Goal: Task Accomplishment & Management: Manage account settings

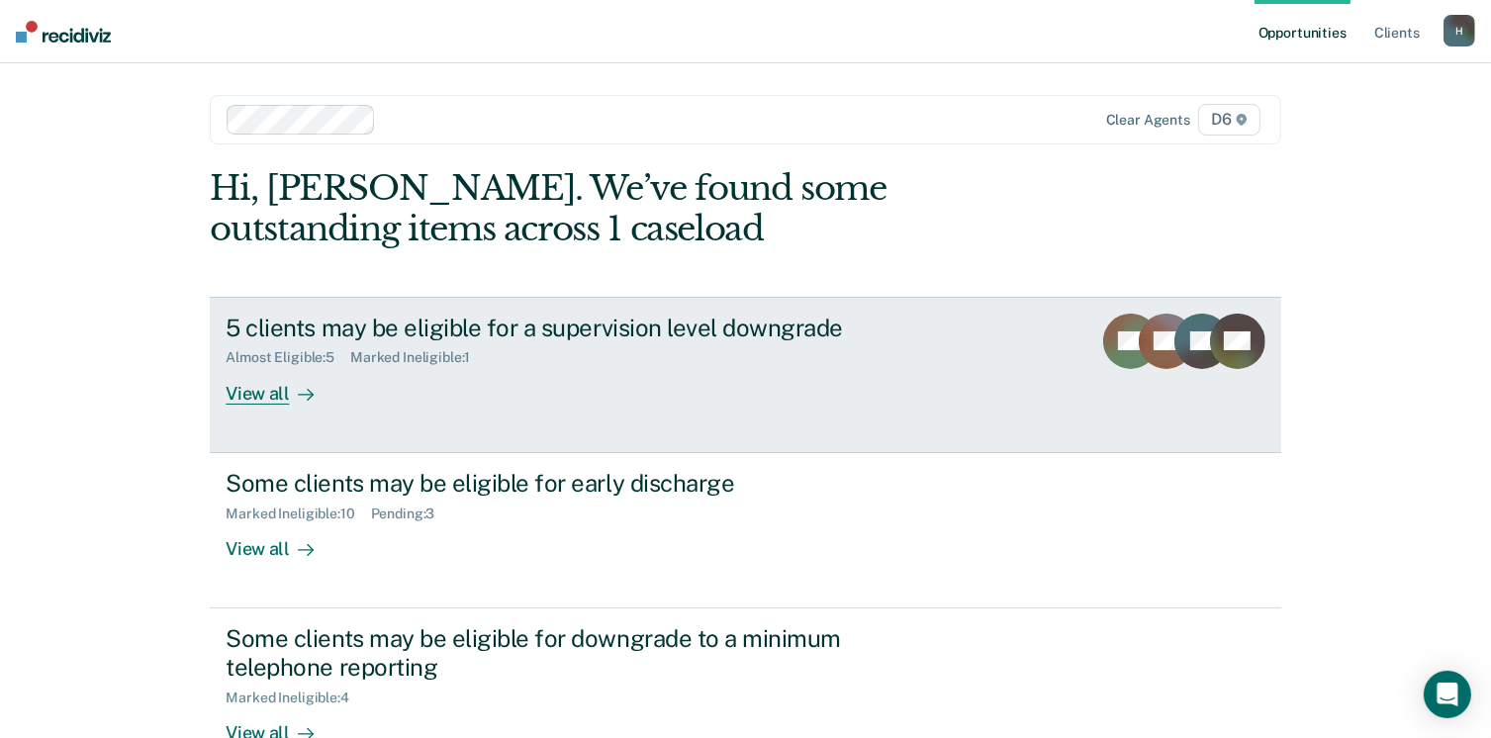
click at [235, 398] on div "View all" at bounding box center [281, 385] width 111 height 39
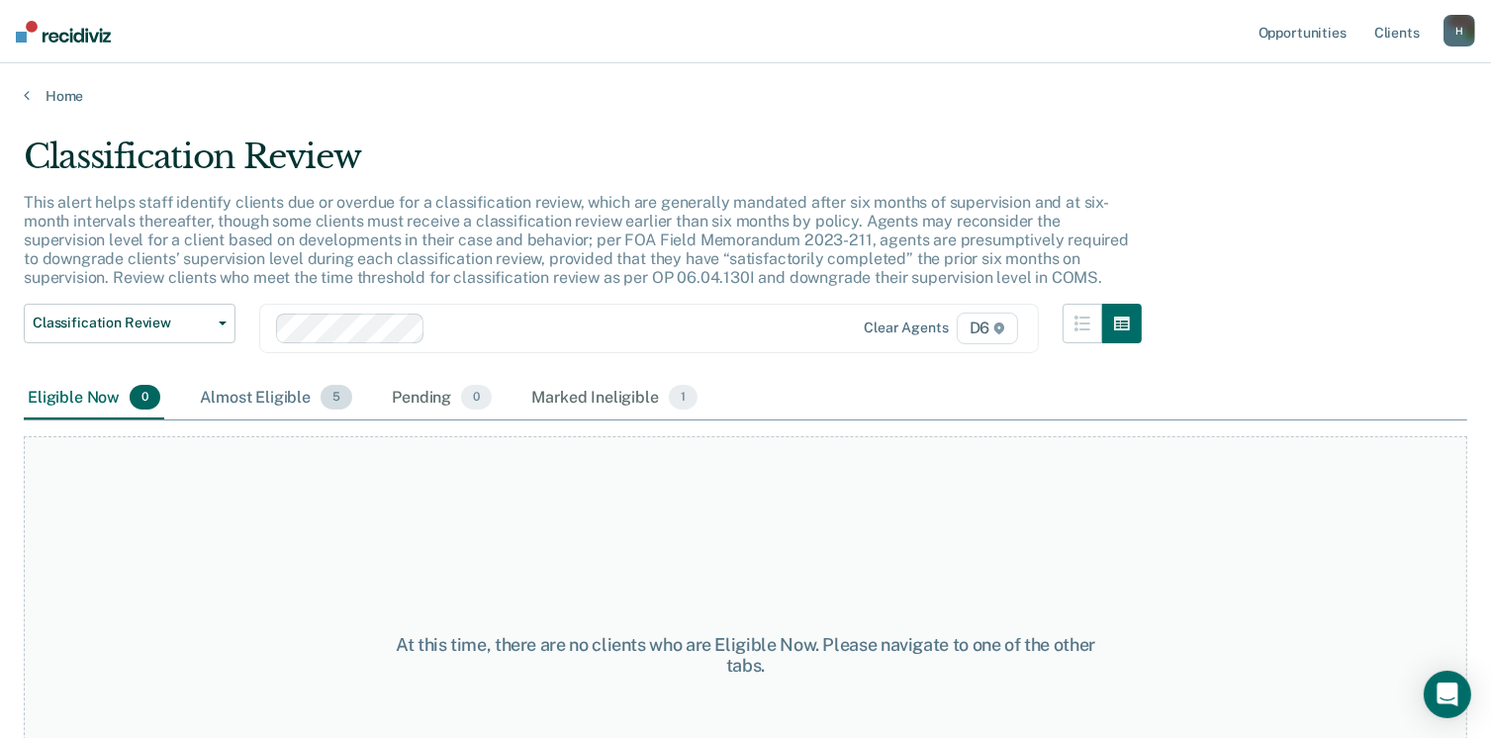
click at [289, 401] on div "Almost Eligible 5" at bounding box center [276, 399] width 160 height 44
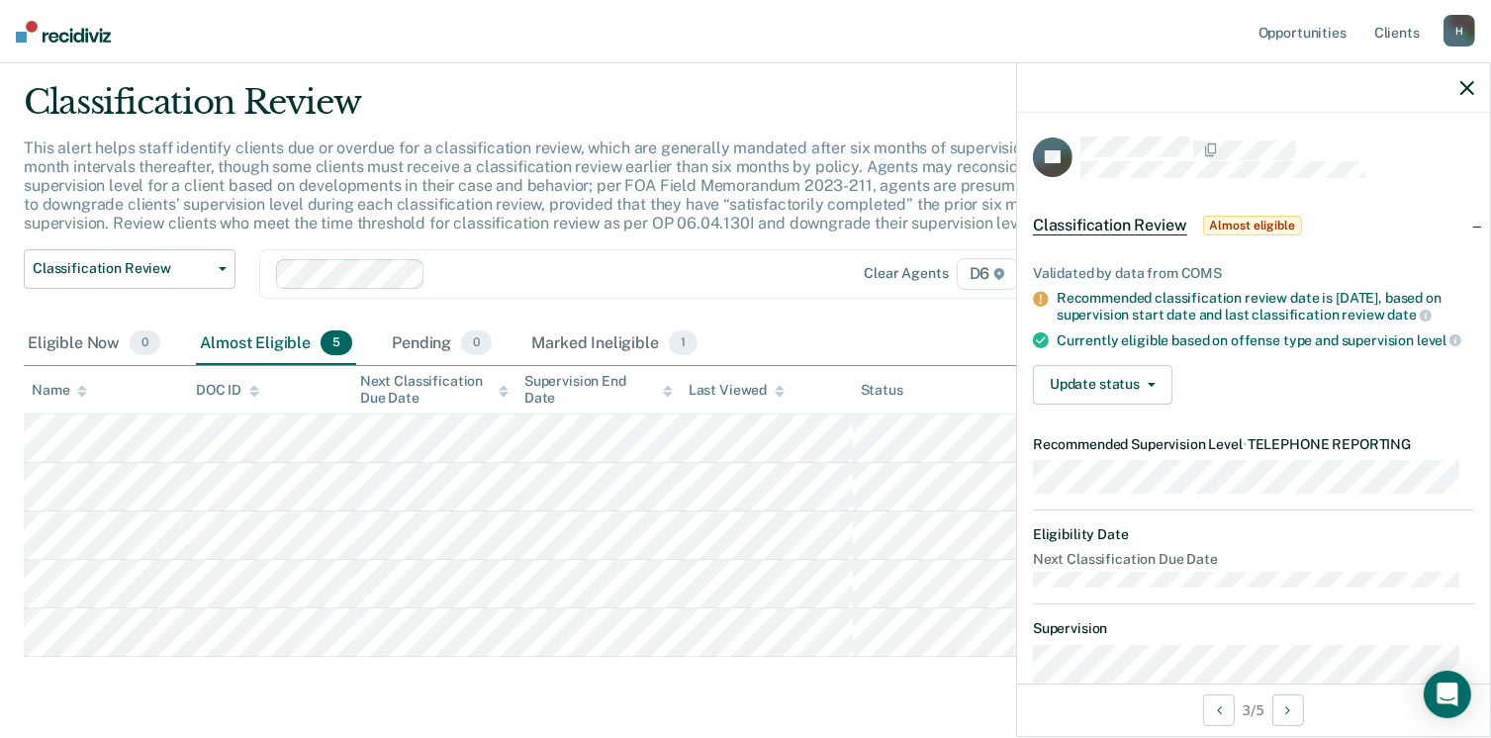
scroll to position [99, 0]
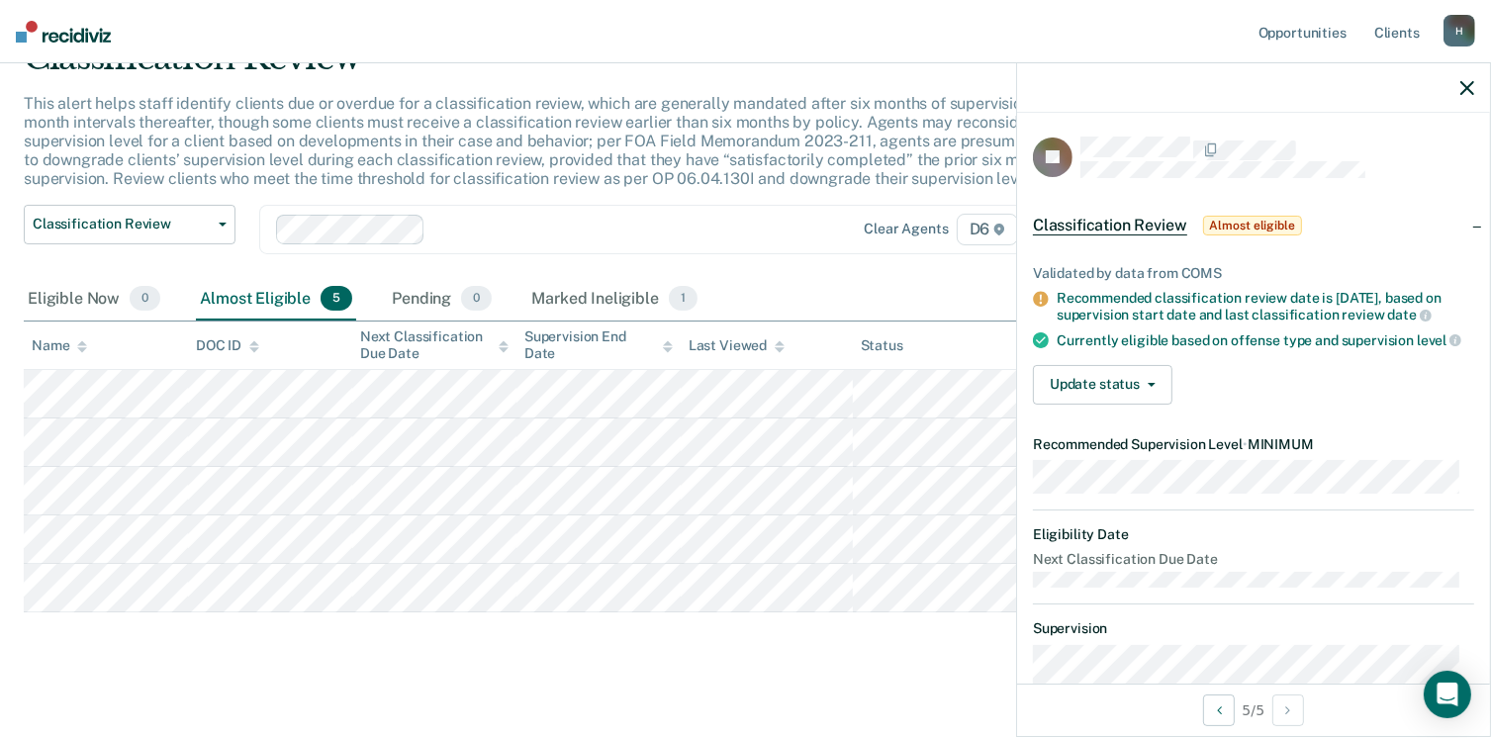
click at [583, 299] on div "Marked Ineligible 1" at bounding box center [614, 300] width 174 height 44
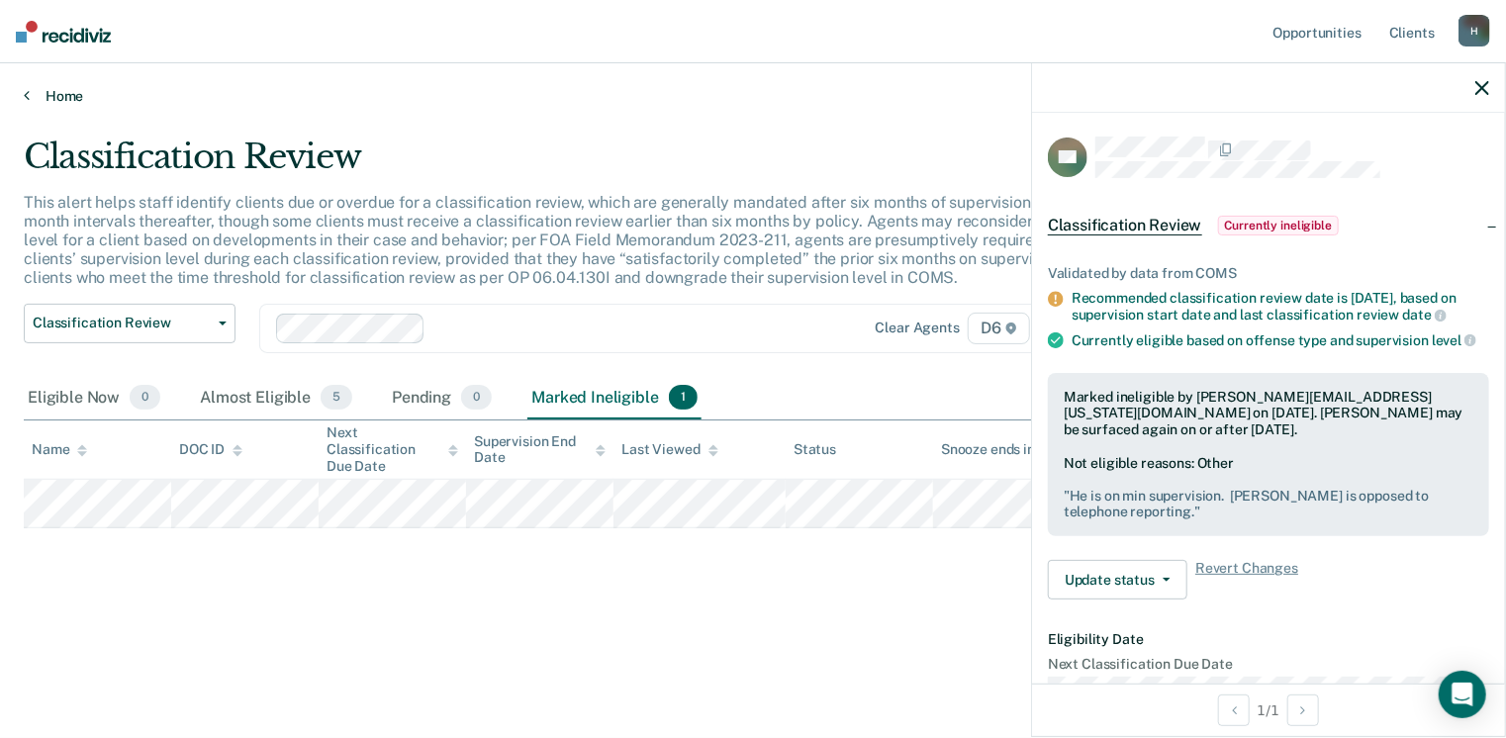
click at [58, 92] on link "Home" at bounding box center [753, 96] width 1458 height 18
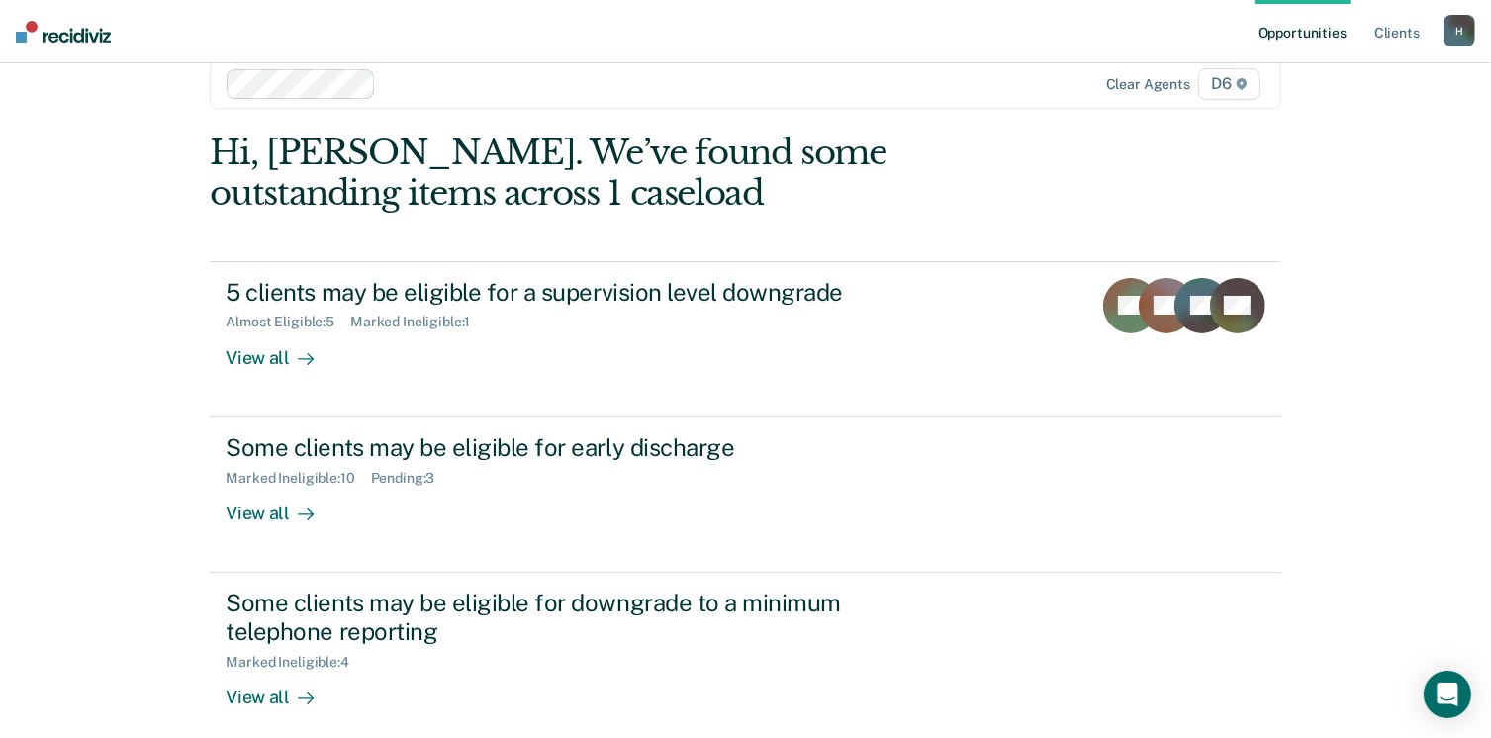
scroll to position [99, 0]
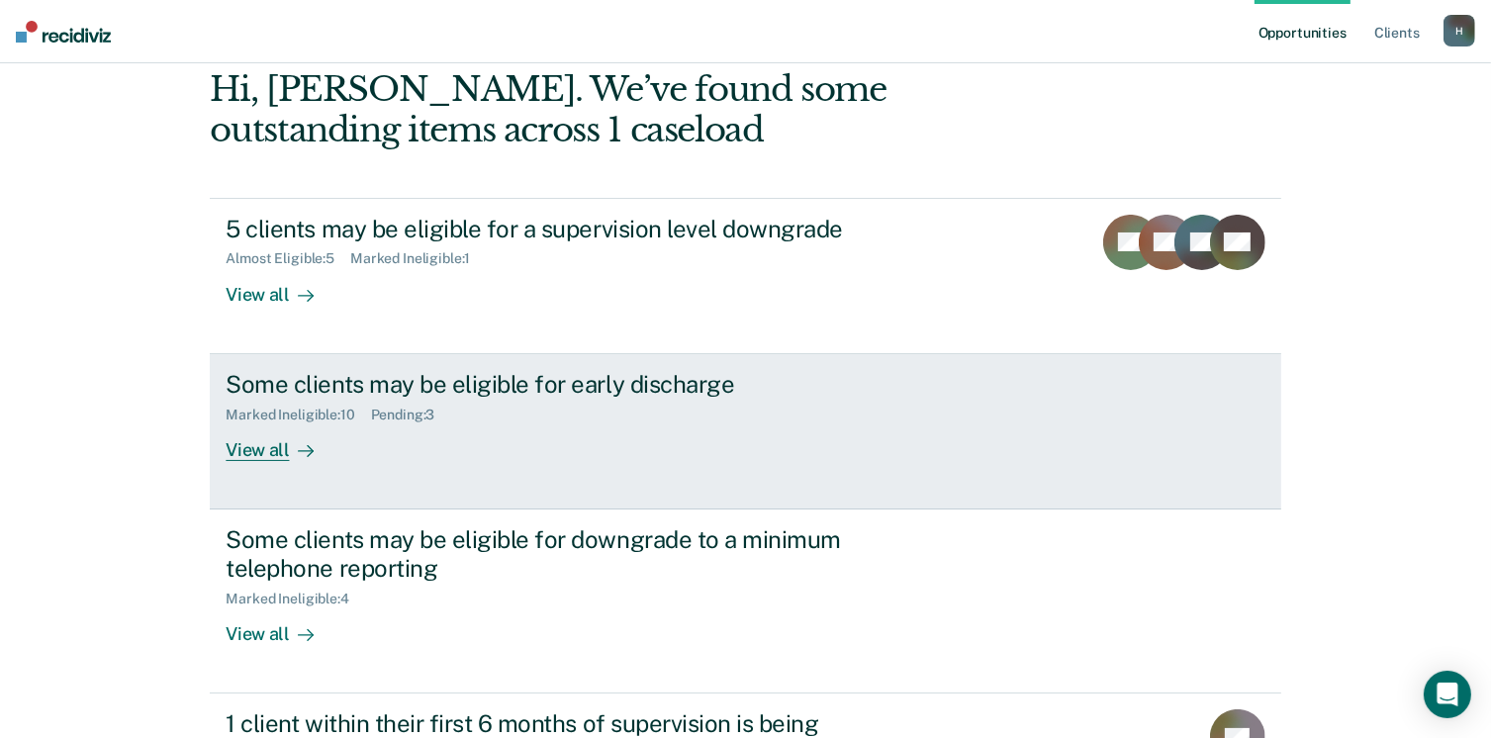
click at [241, 446] on div "View all" at bounding box center [281, 441] width 111 height 39
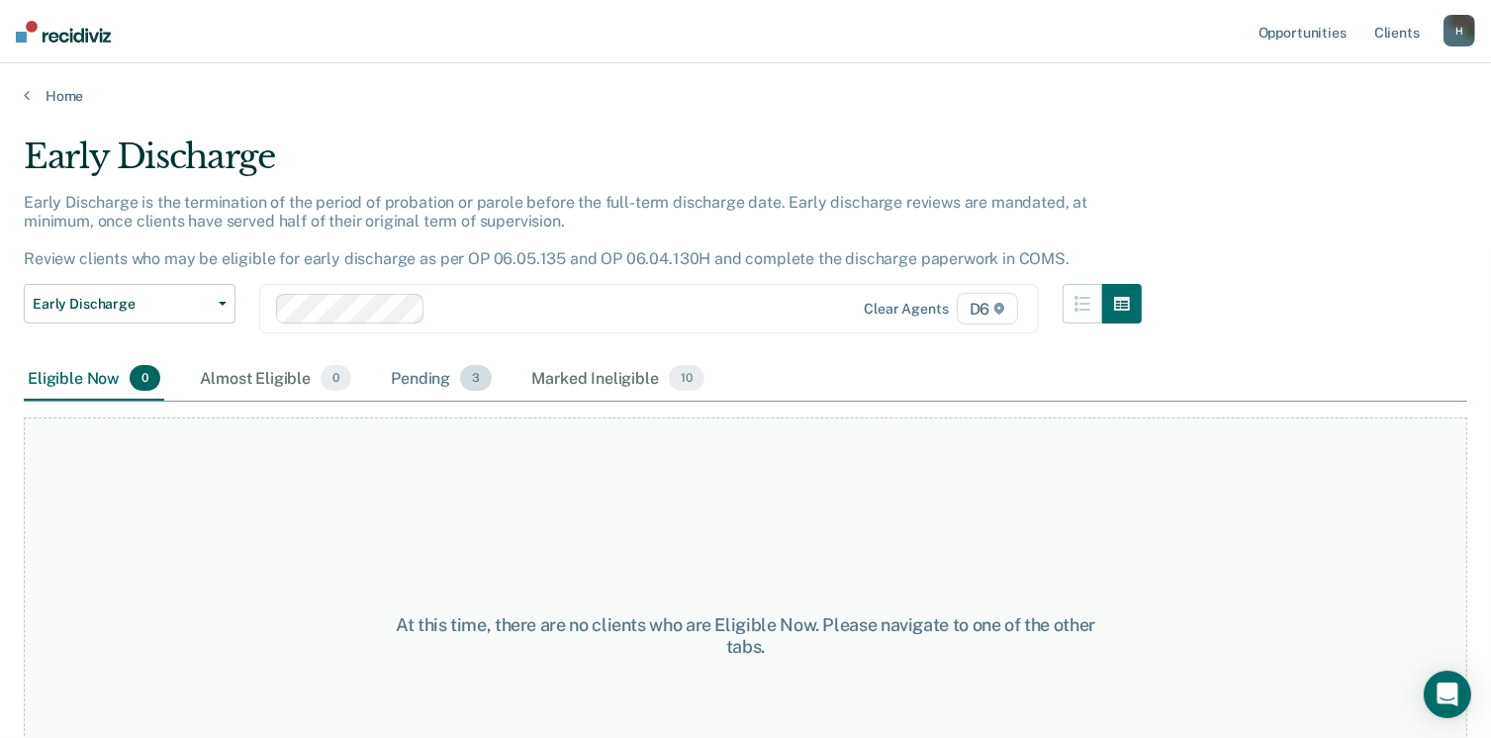
click at [412, 372] on div "Pending 3" at bounding box center [441, 379] width 109 height 44
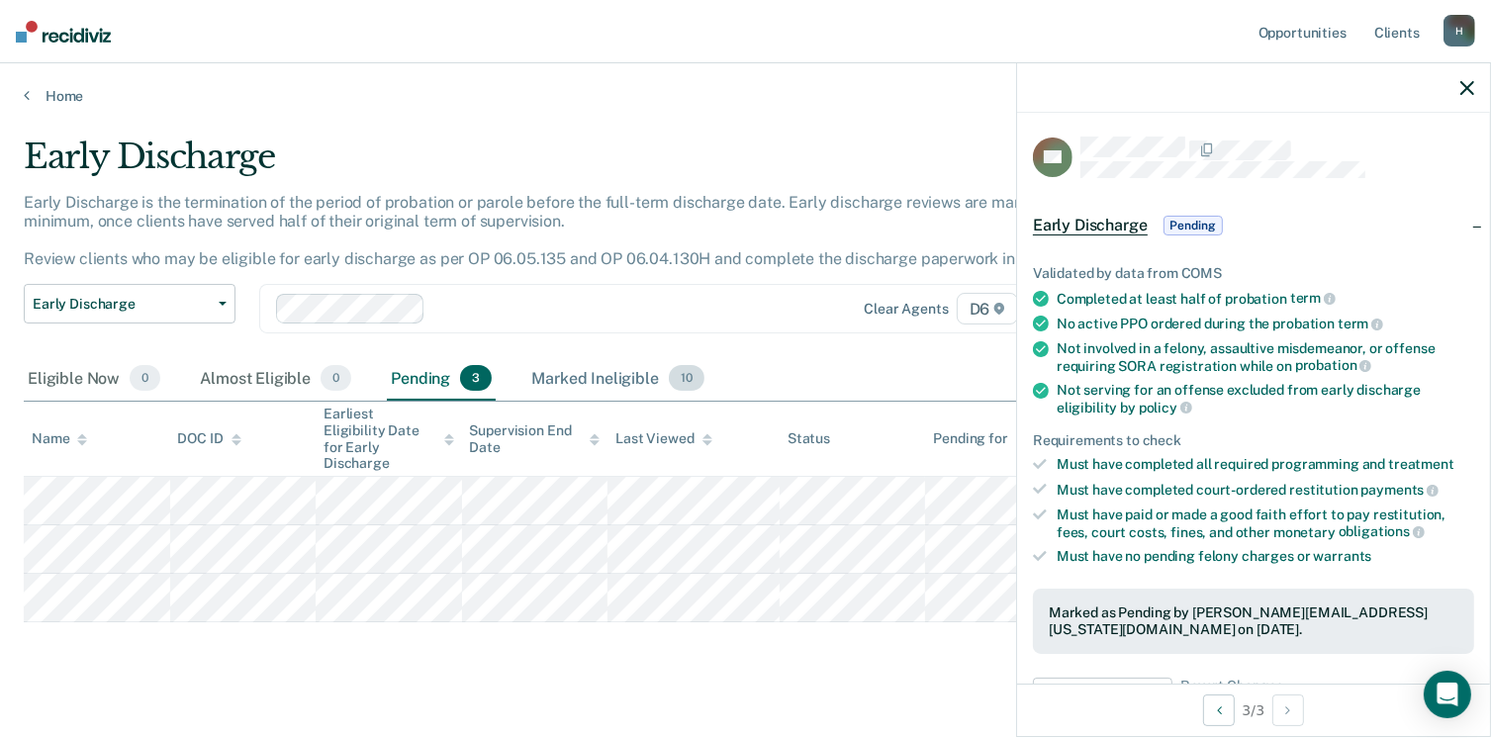
click at [559, 383] on div "Marked Ineligible 10" at bounding box center [617, 379] width 180 height 44
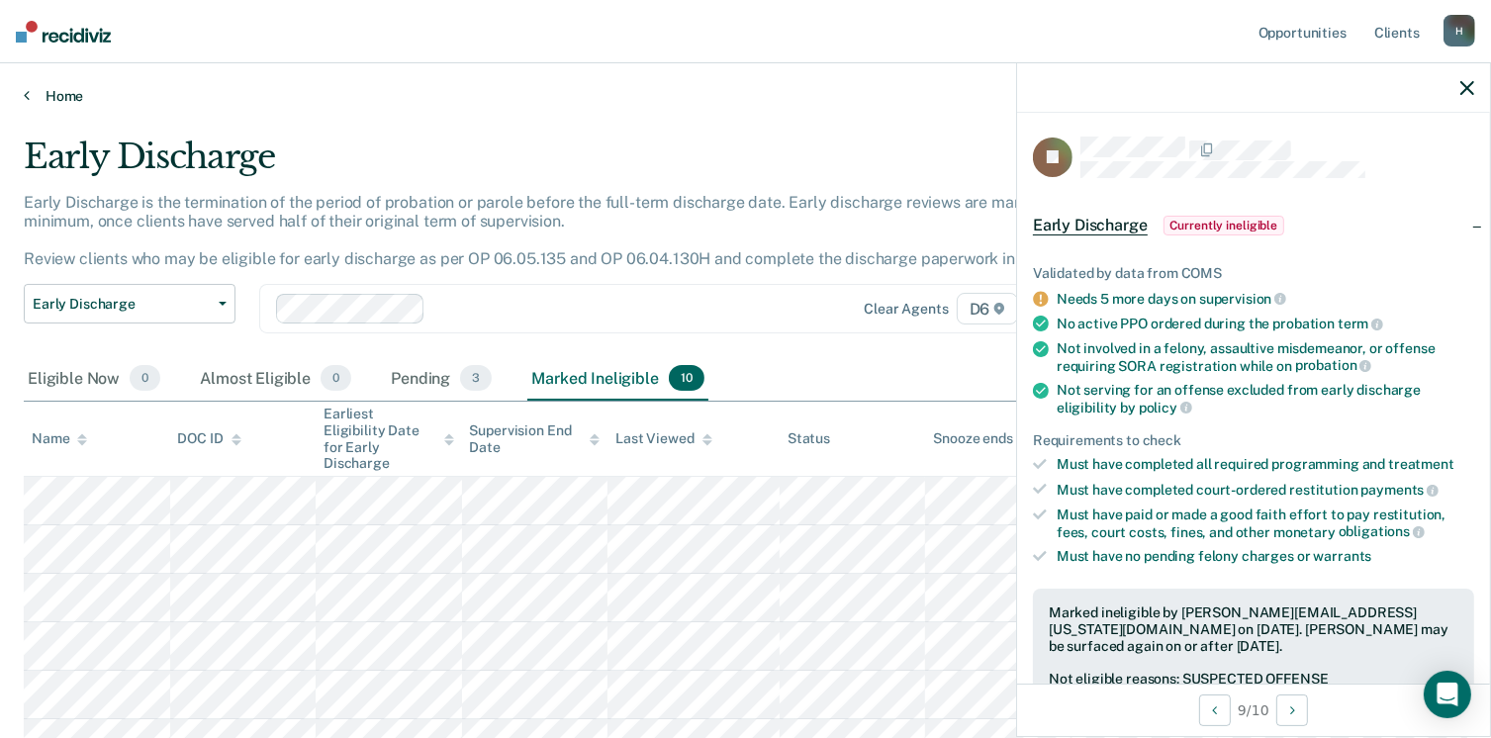
click at [67, 100] on link "Home" at bounding box center [745, 96] width 1443 height 18
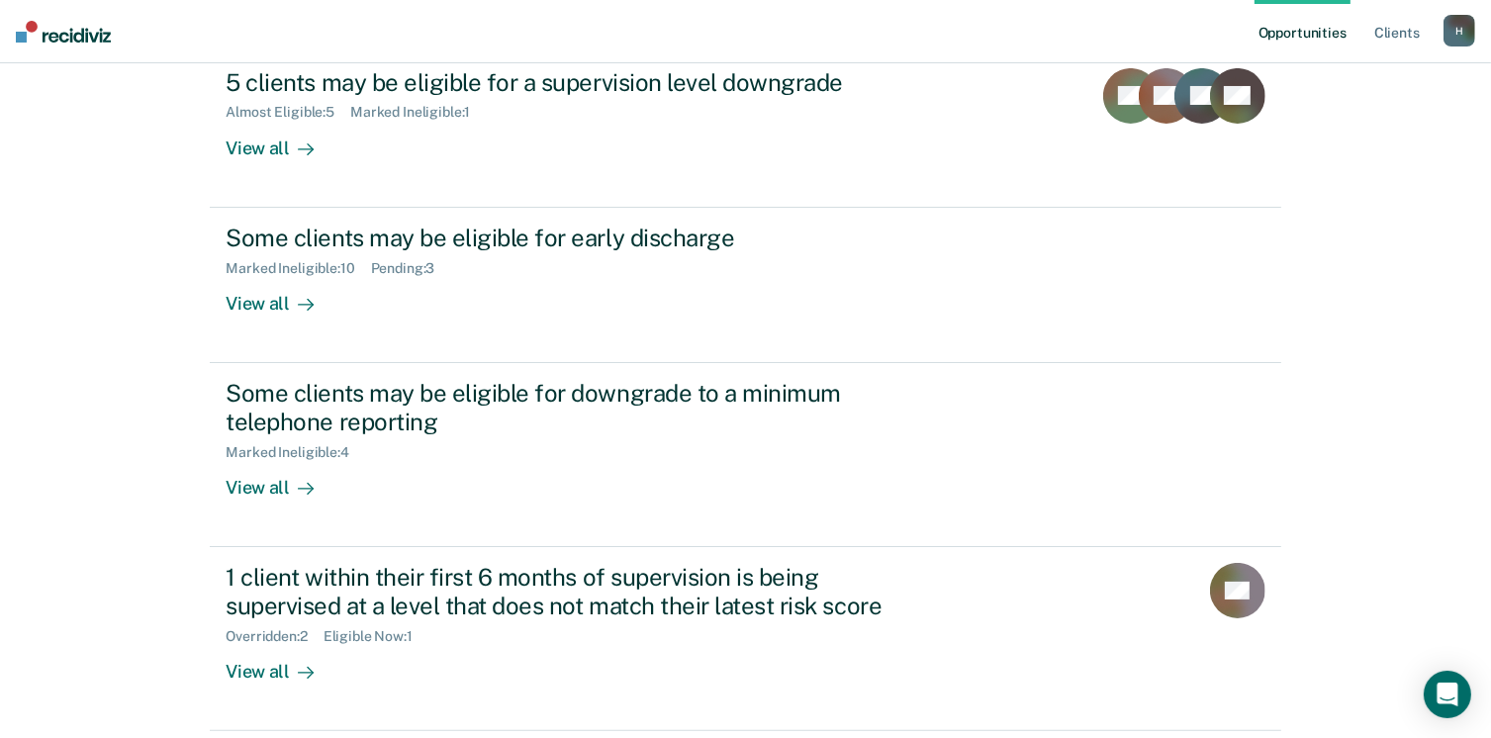
scroll to position [297, 0]
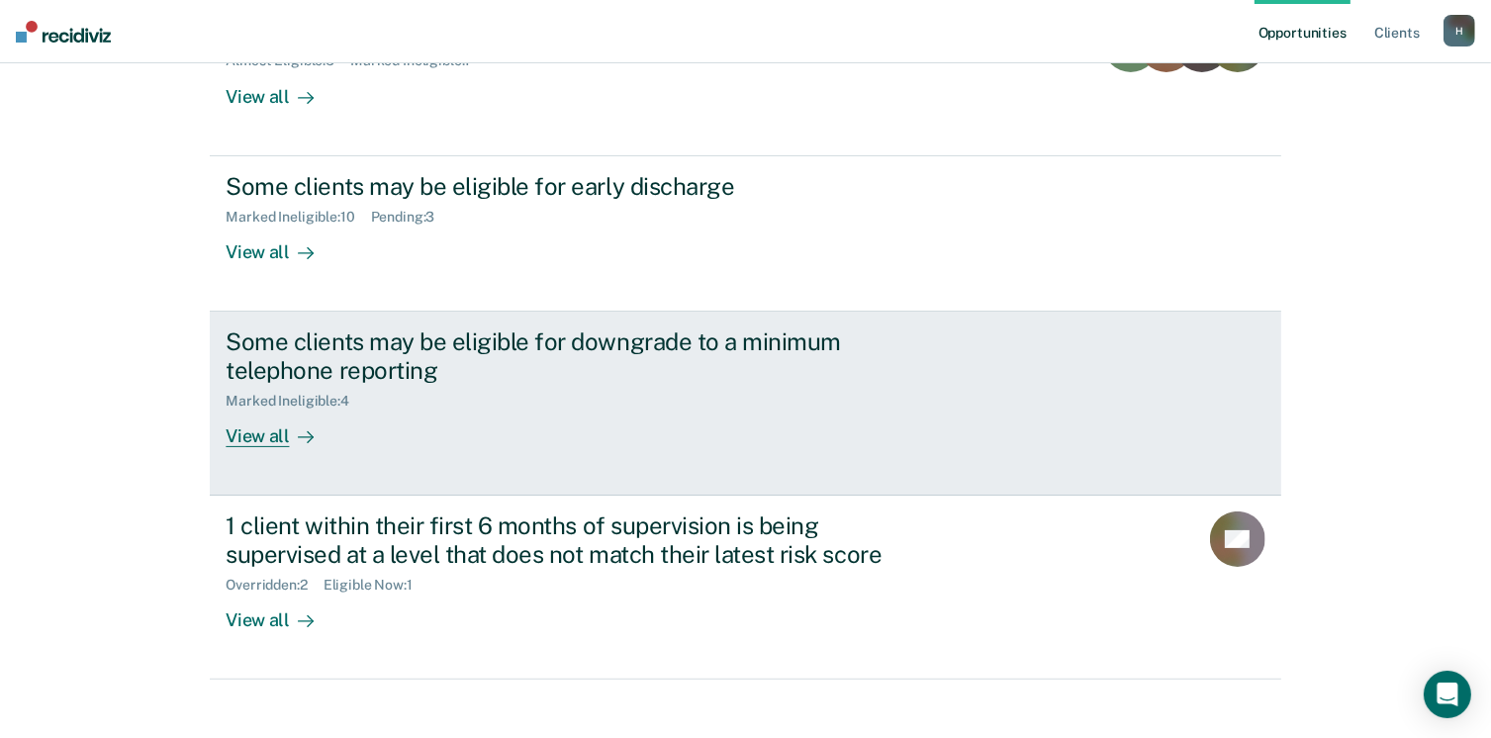
click at [256, 435] on div "View all" at bounding box center [281, 428] width 111 height 39
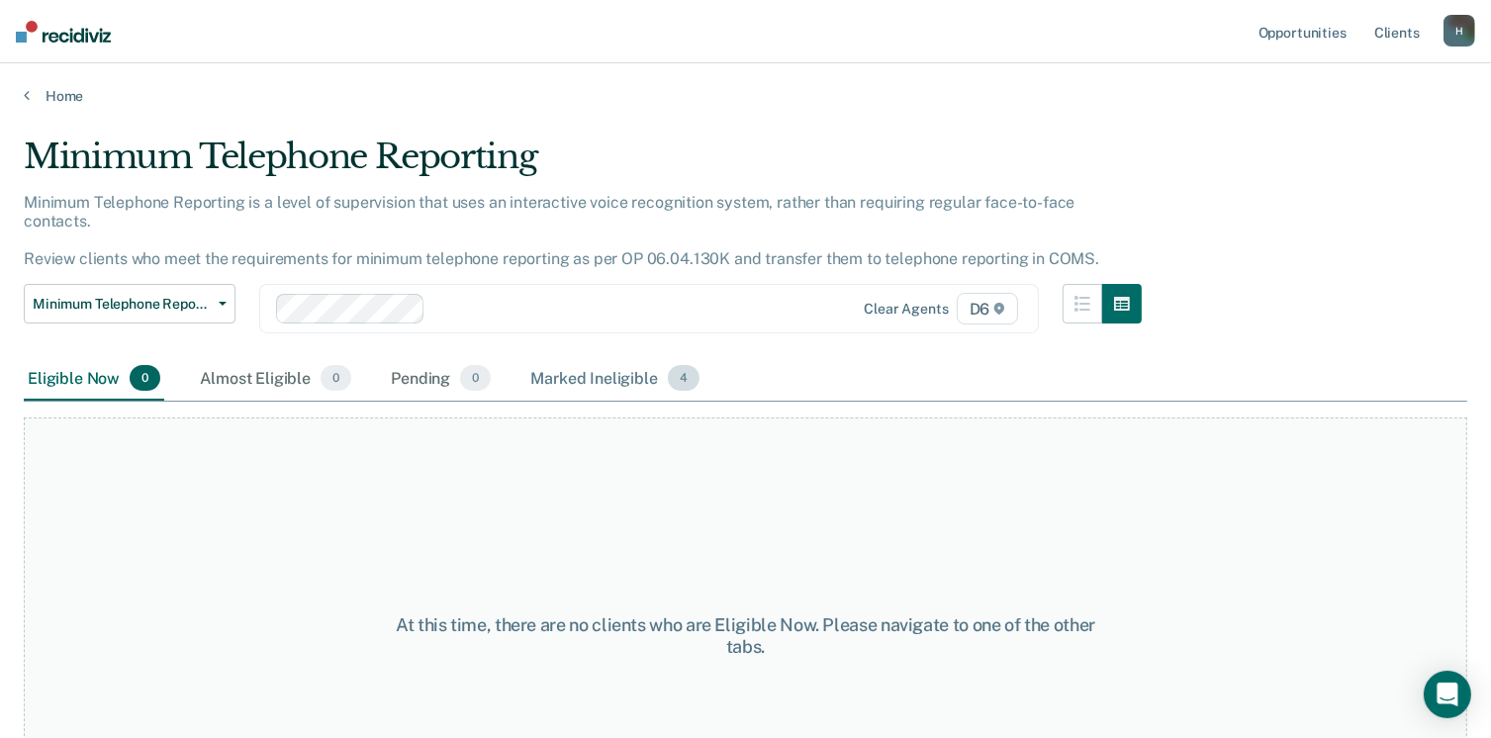
click at [550, 361] on div "Marked Ineligible 4" at bounding box center [614, 379] width 177 height 44
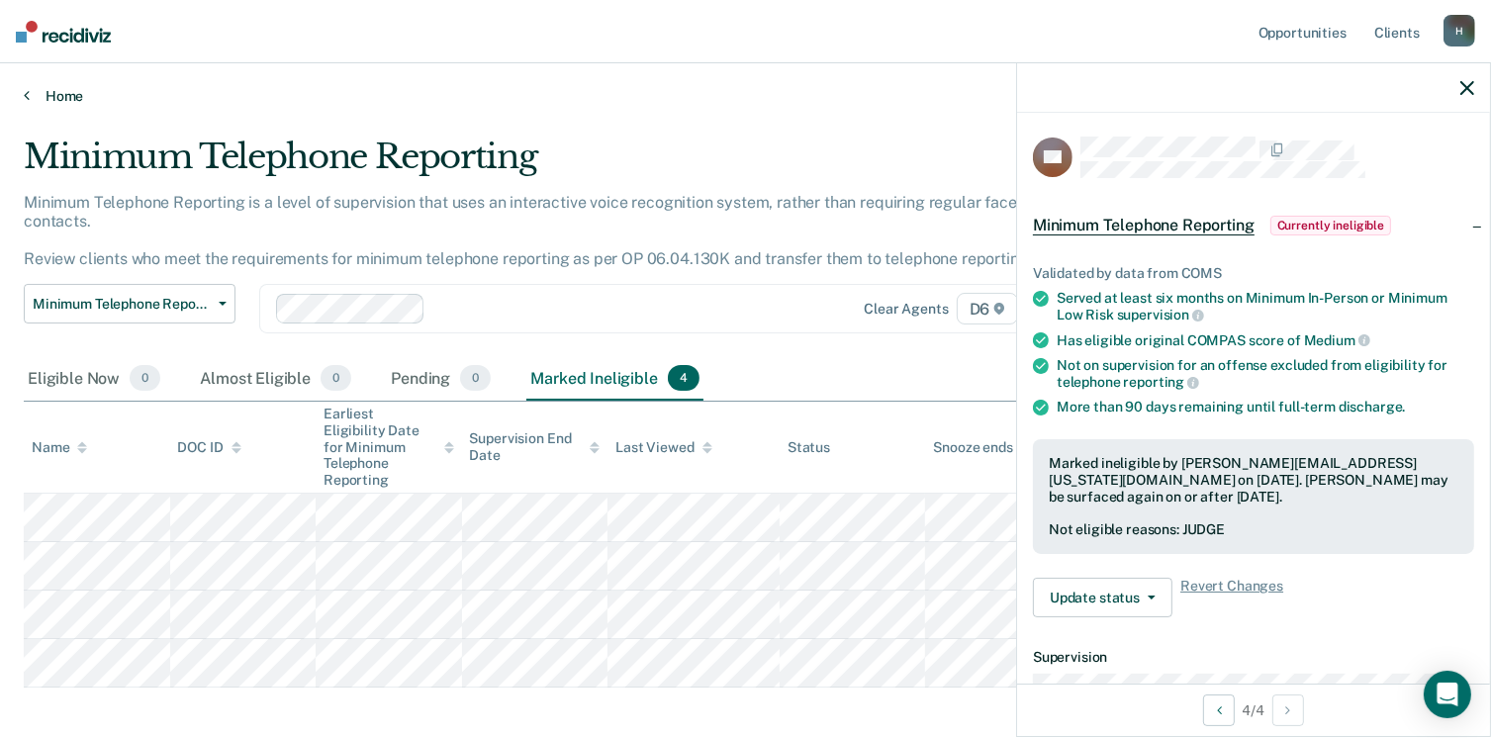
click at [59, 97] on link "Home" at bounding box center [745, 96] width 1443 height 18
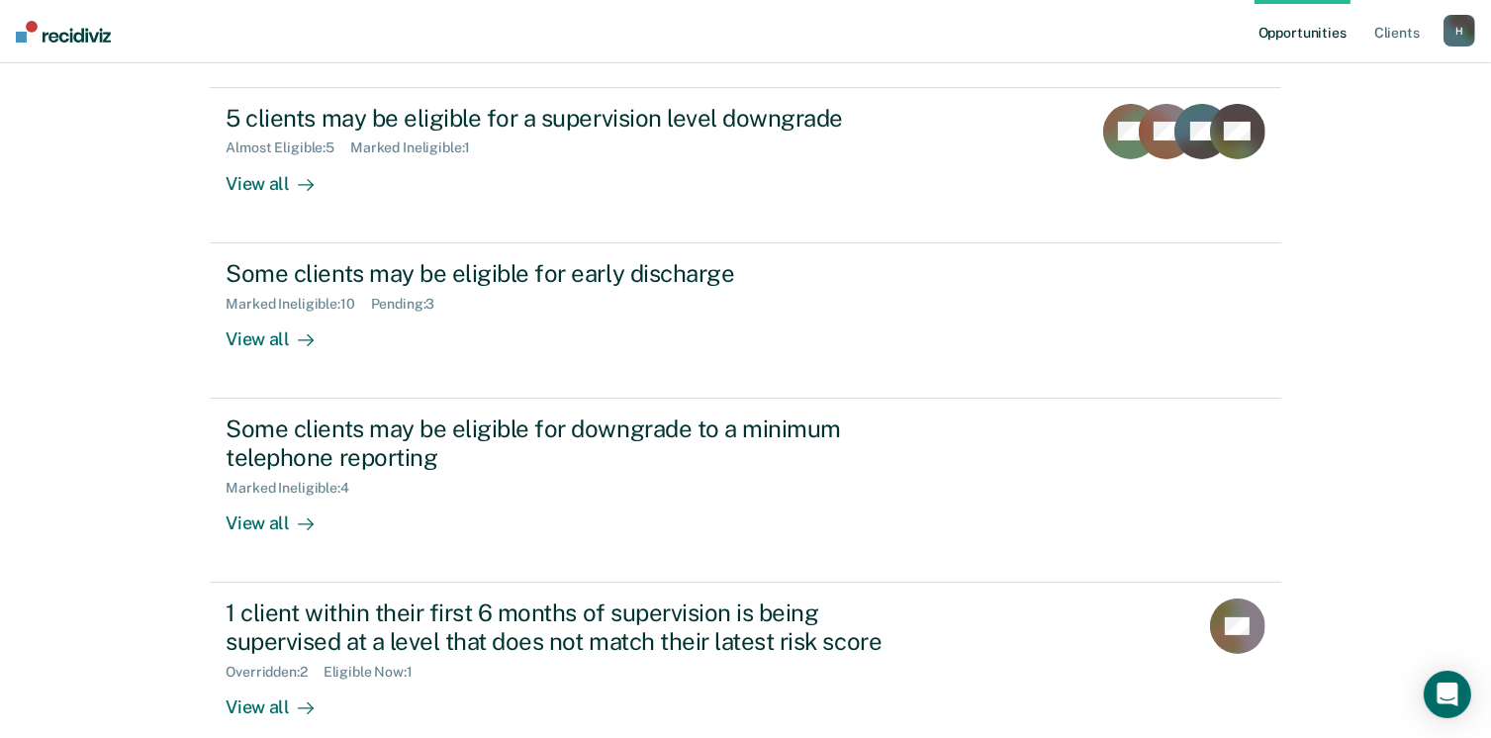
scroll to position [316, 0]
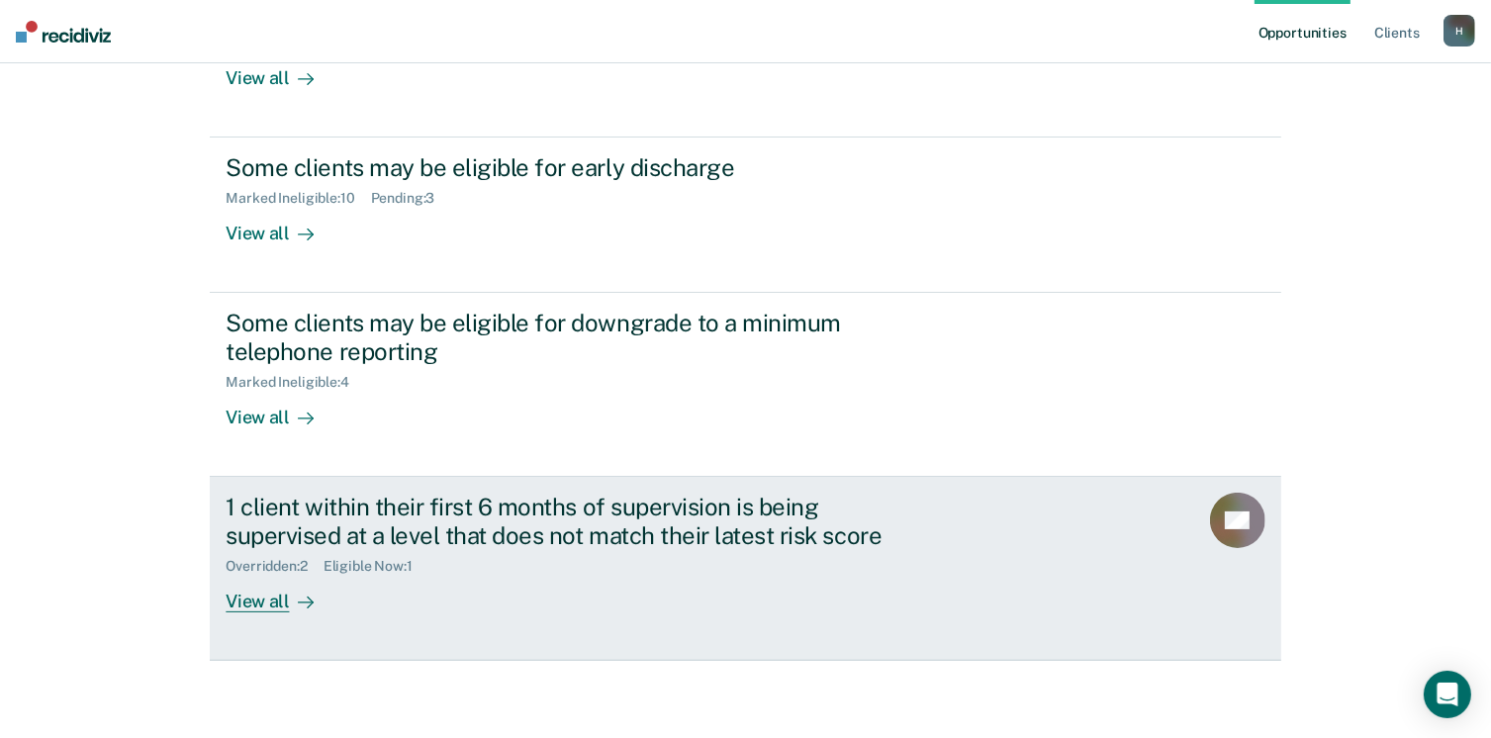
click at [264, 595] on div "View all" at bounding box center [281, 593] width 111 height 39
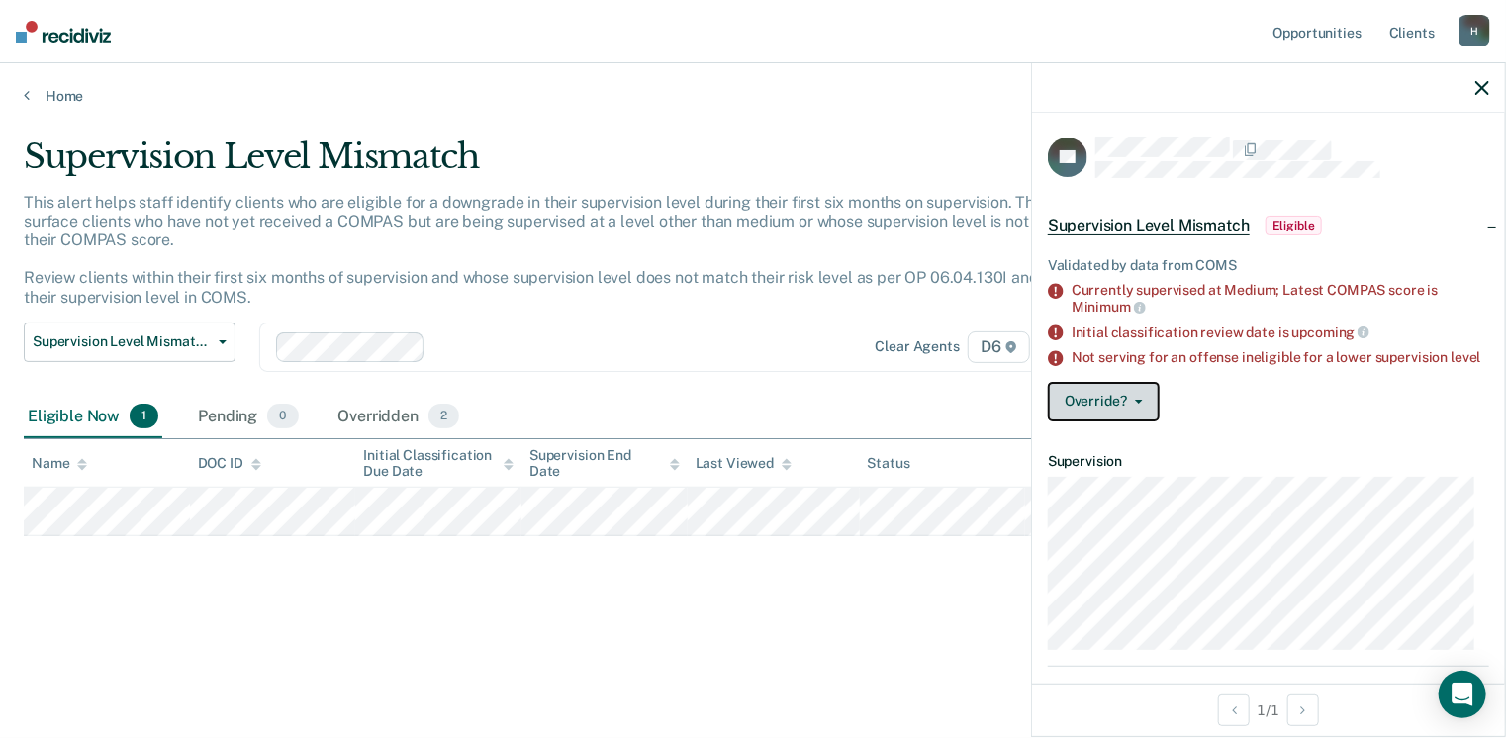
click at [1091, 421] on button "Override?" at bounding box center [1104, 402] width 112 height 40
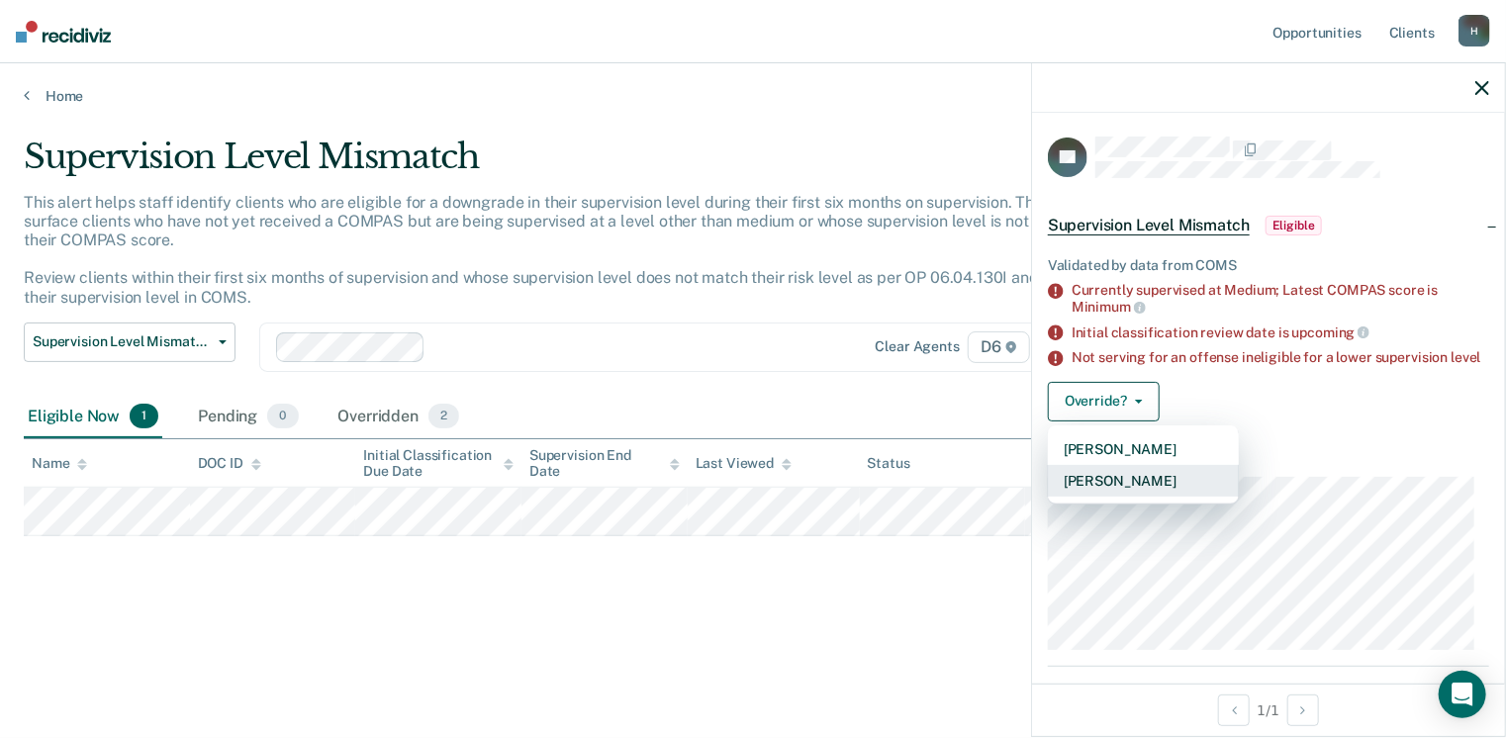
click at [1088, 497] on button "[PERSON_NAME]" at bounding box center [1143, 481] width 191 height 32
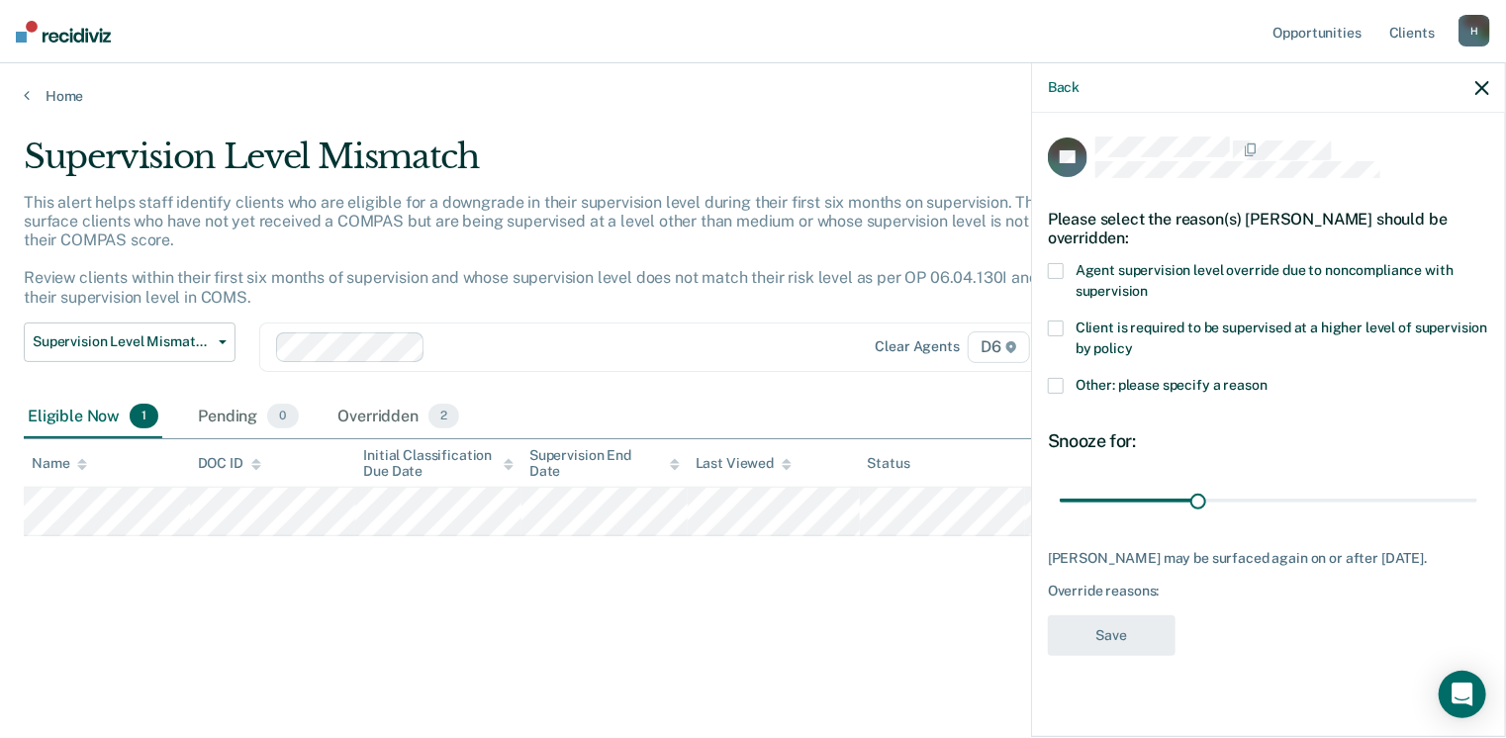
click at [1058, 389] on span at bounding box center [1056, 386] width 16 height 16
click at [1267, 378] on input "Other: please specify a reason" at bounding box center [1267, 378] width 0 height 0
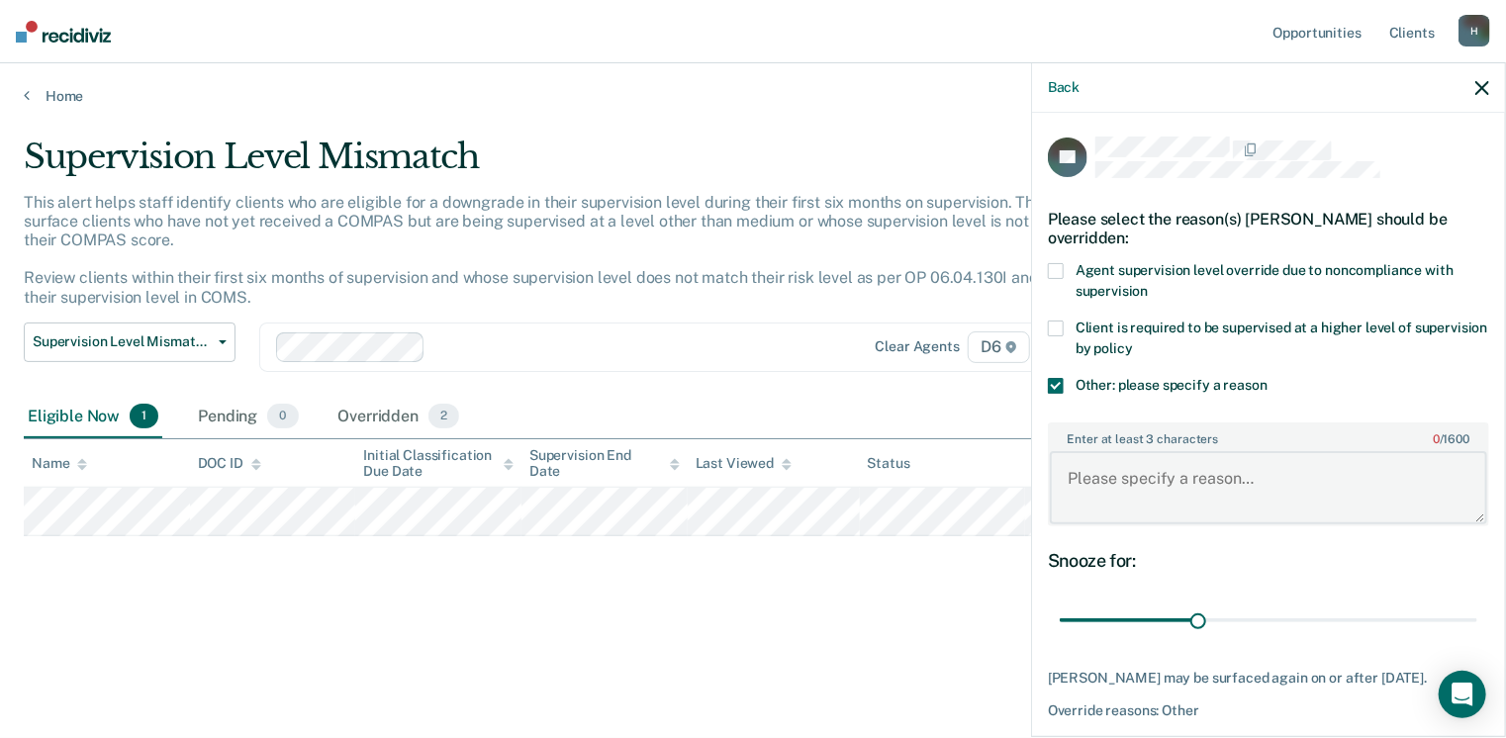
click at [1084, 470] on textarea "Enter at least 3 characters 0 / 1600" at bounding box center [1268, 487] width 437 height 73
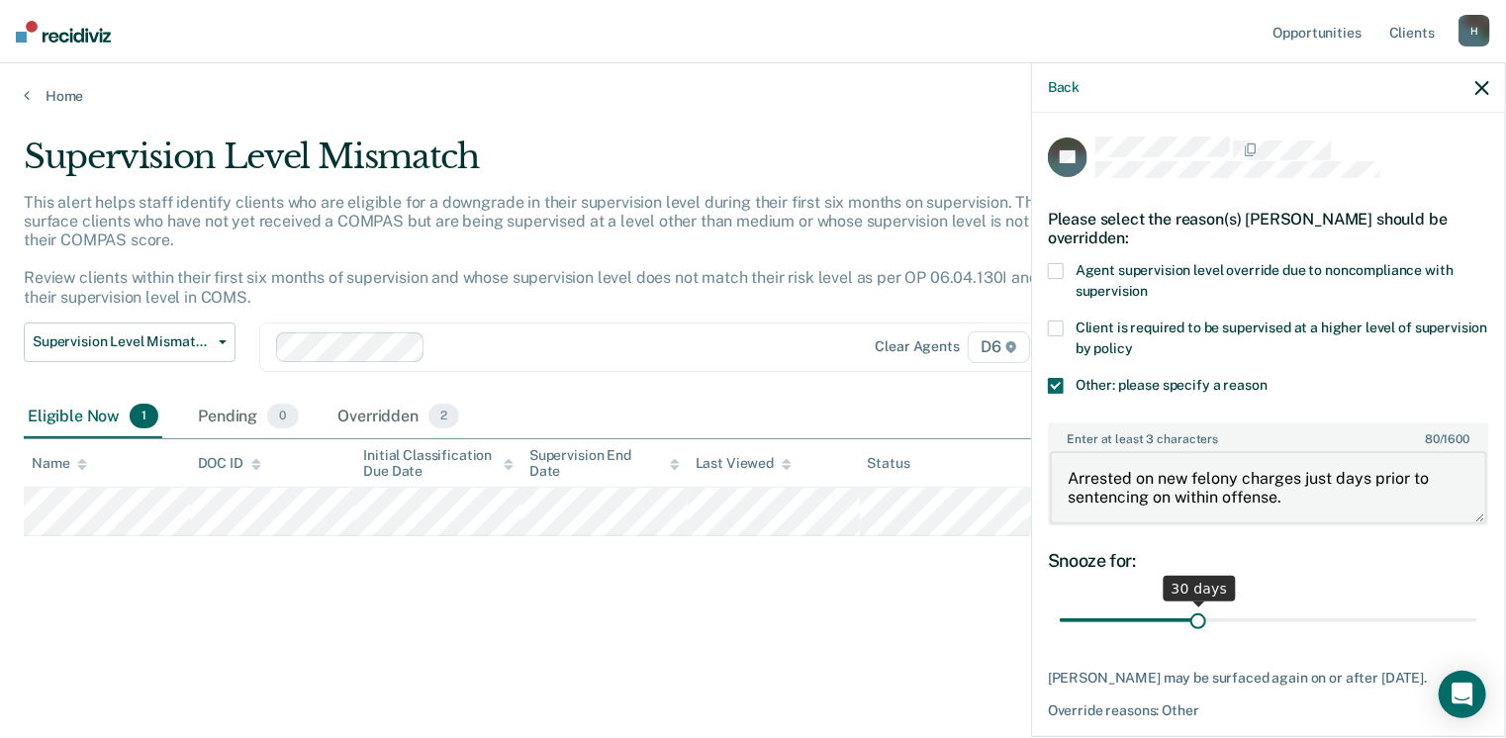
type textarea "Arrested on new felony charges just days prior to sentencing on within offense."
drag, startPoint x: 1194, startPoint y: 614, endPoint x: 1330, endPoint y: 614, distance: 135.5
type input "90"
click at [1477, 603] on input "range" at bounding box center [1267, 620] width 417 height 35
click at [732, 649] on div "Supervision Level Mismatch This alert helps staff identify clients who are elig…" at bounding box center [753, 395] width 1458 height 516
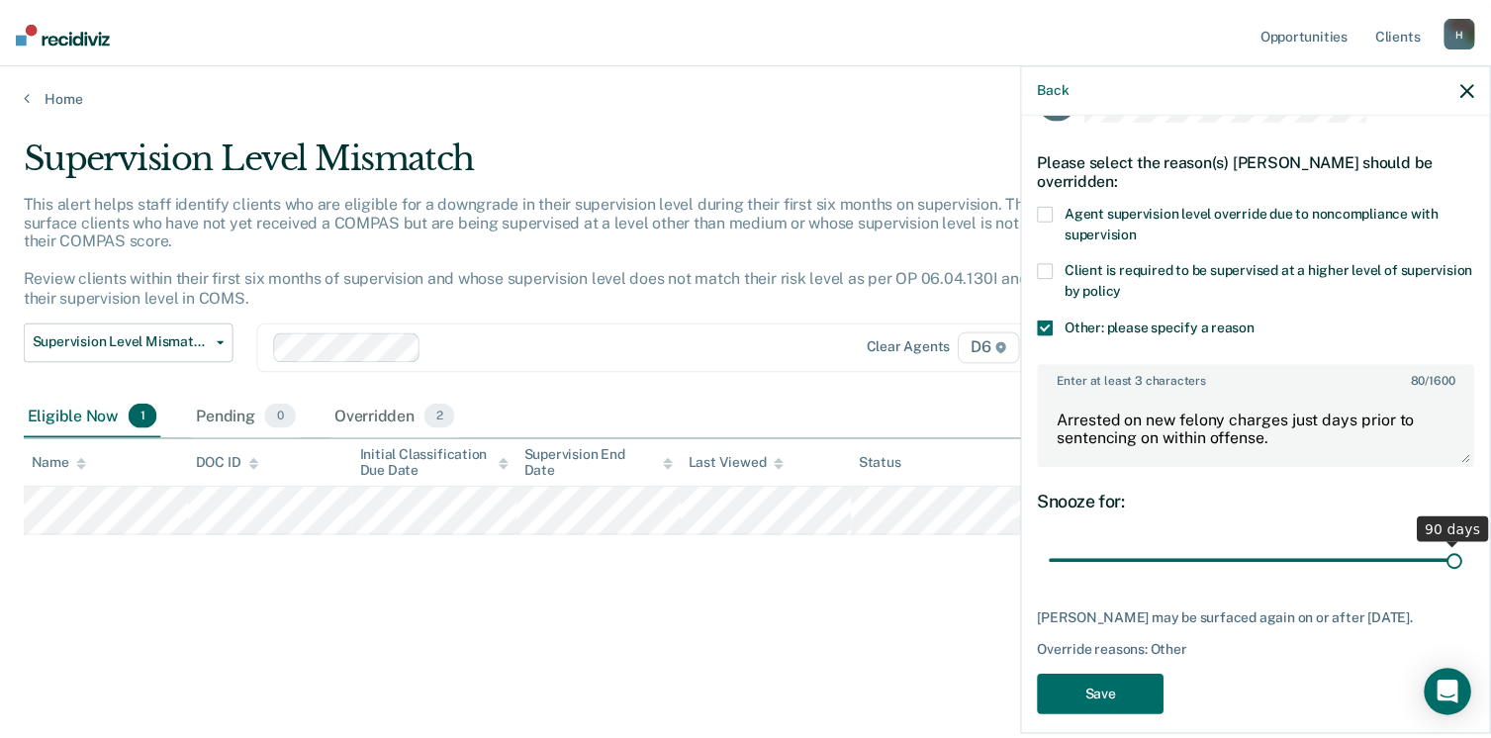
scroll to position [90, 0]
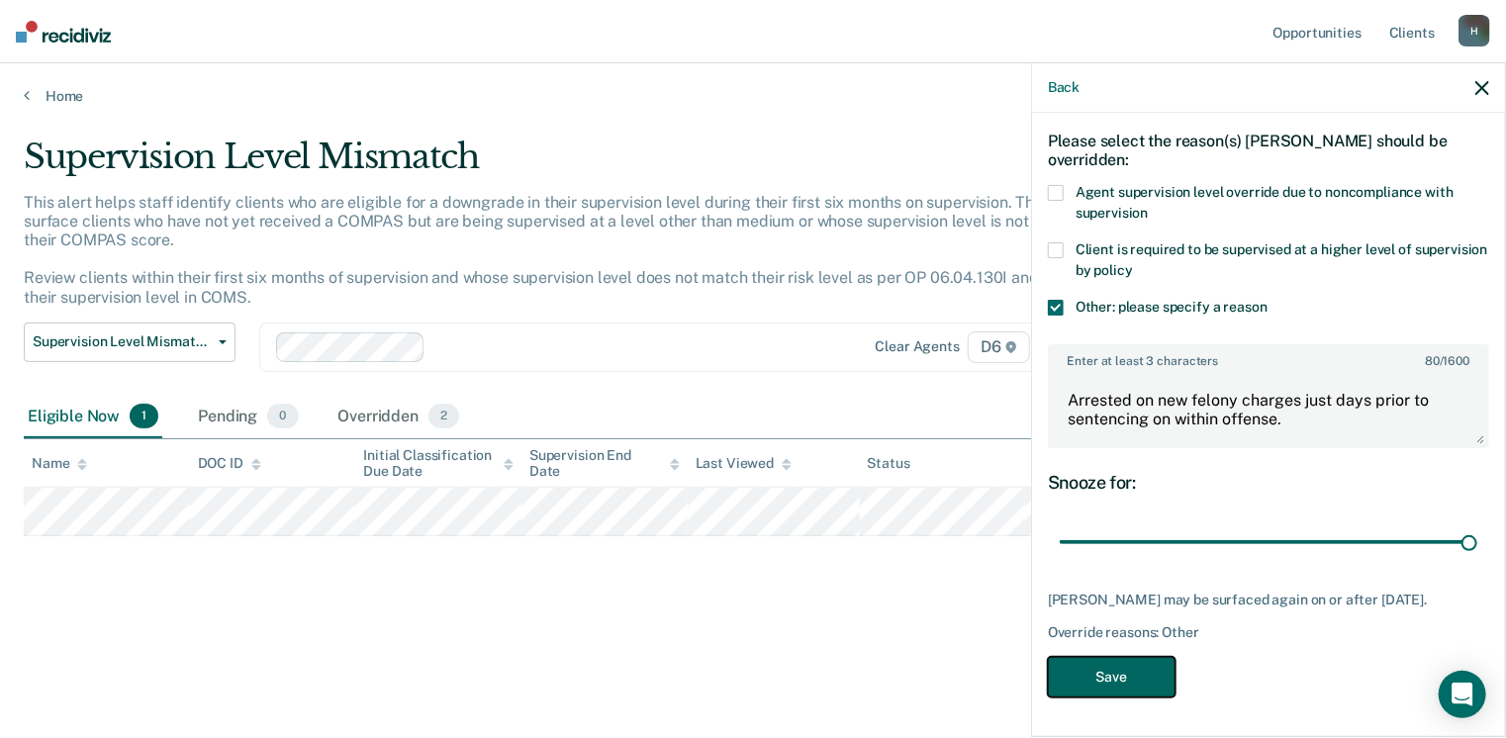
click at [1116, 669] on button "Save" at bounding box center [1112, 677] width 128 height 41
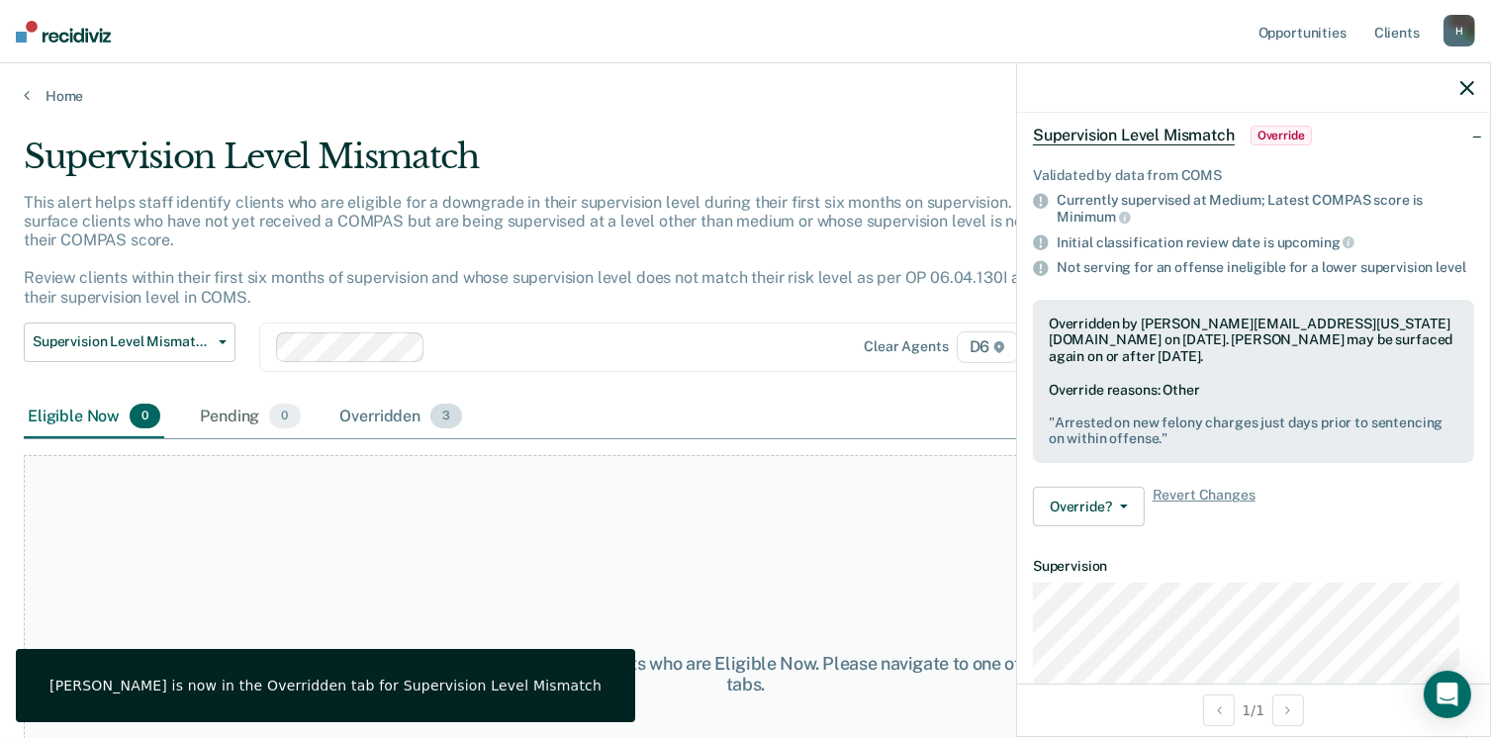
click at [374, 421] on div "Overridden 3" at bounding box center [401, 418] width 131 height 44
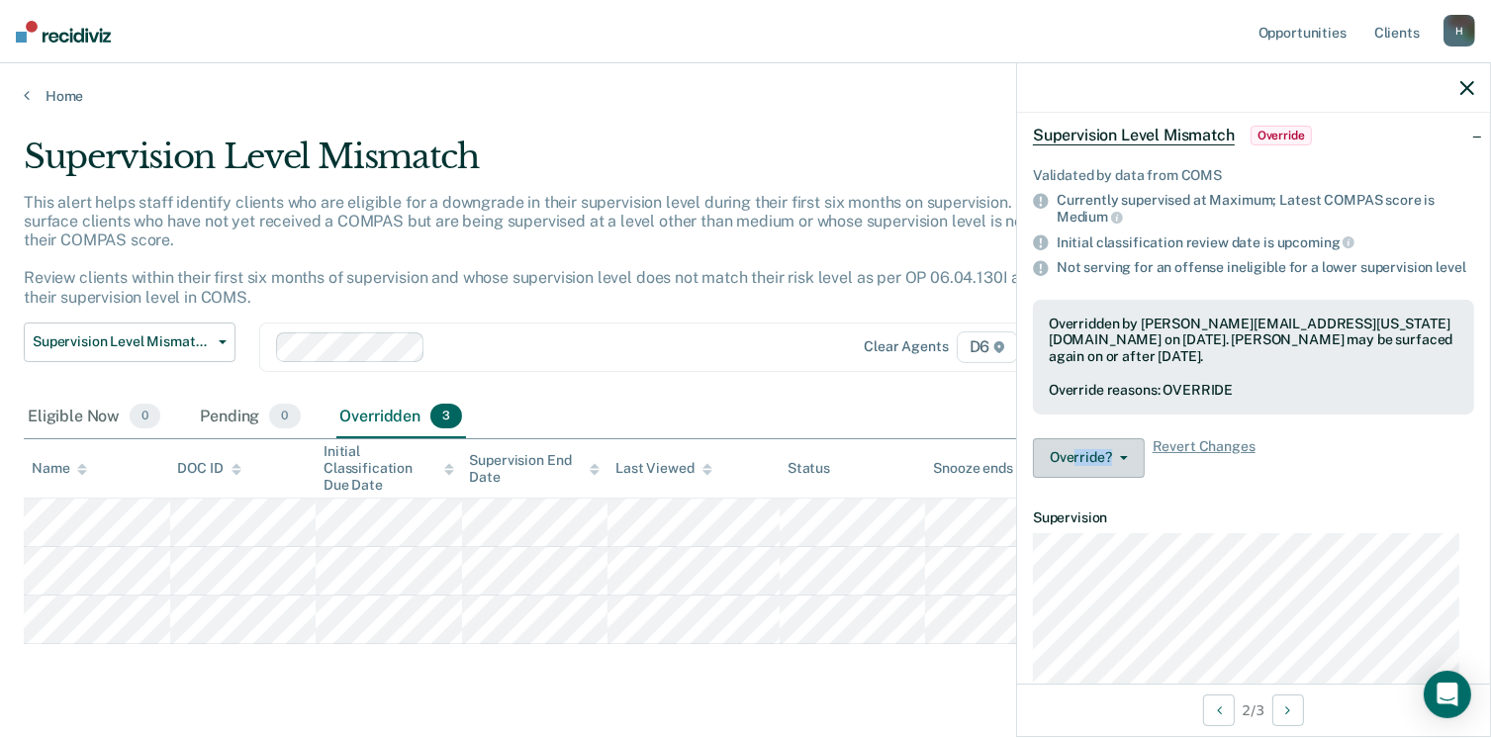
drag, startPoint x: 1072, startPoint y: 440, endPoint x: 1128, endPoint y: 458, distance: 58.2
click at [1128, 458] on div "Validated by data from COMS Currently supervised at Maximum; Latest COMPAS scor…" at bounding box center [1253, 318] width 473 height 350
click at [1124, 456] on button "Override?" at bounding box center [1089, 458] width 112 height 40
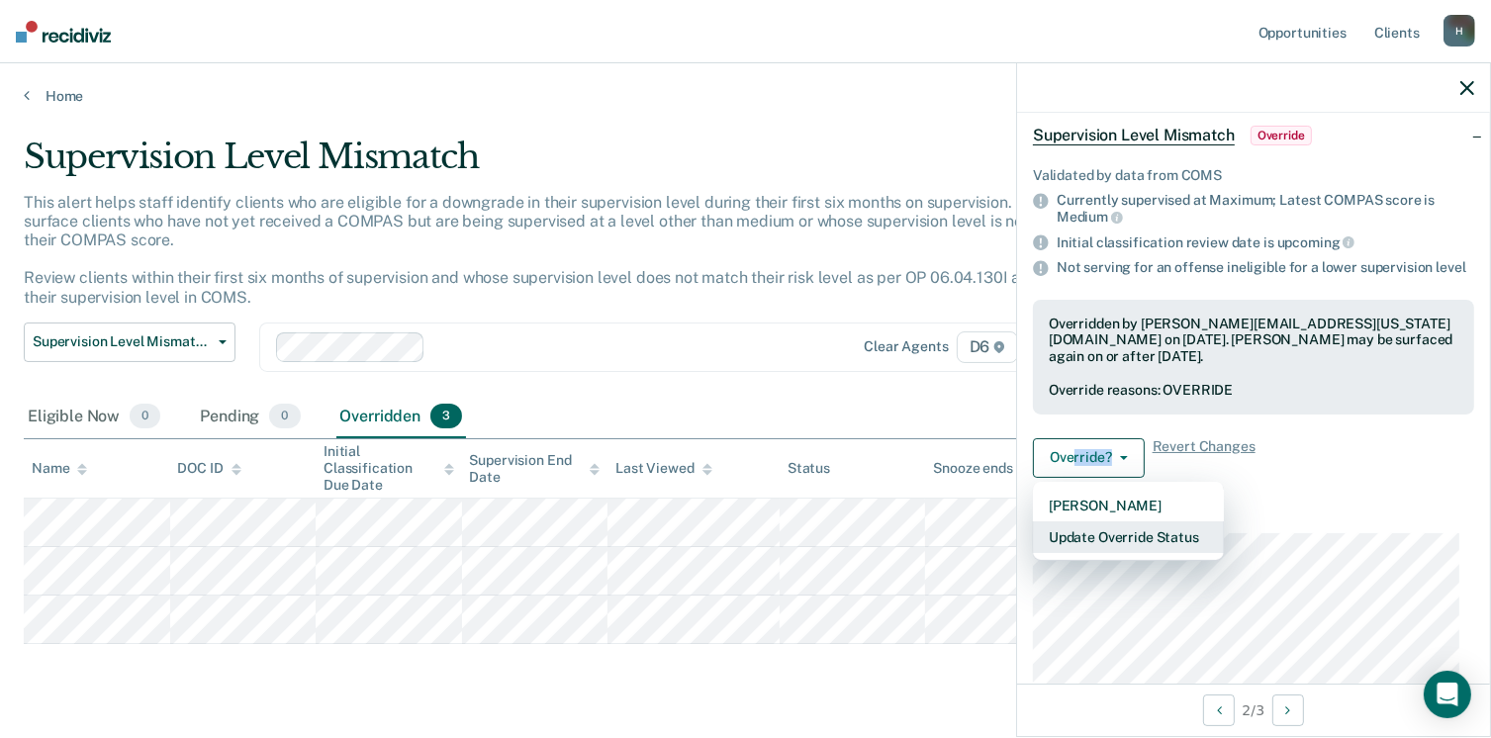
click at [1129, 548] on button "Update Override Status" at bounding box center [1128, 537] width 191 height 32
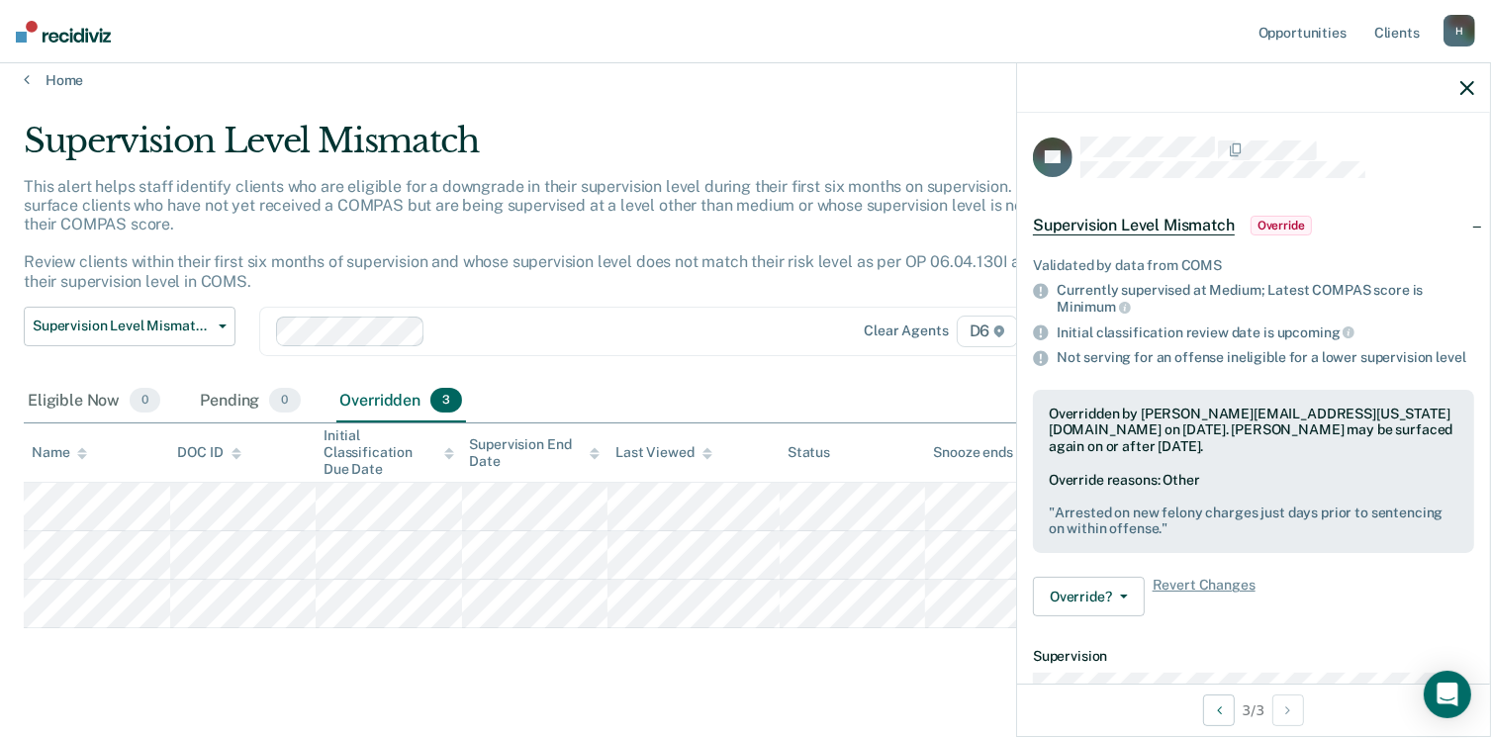
scroll to position [0, 0]
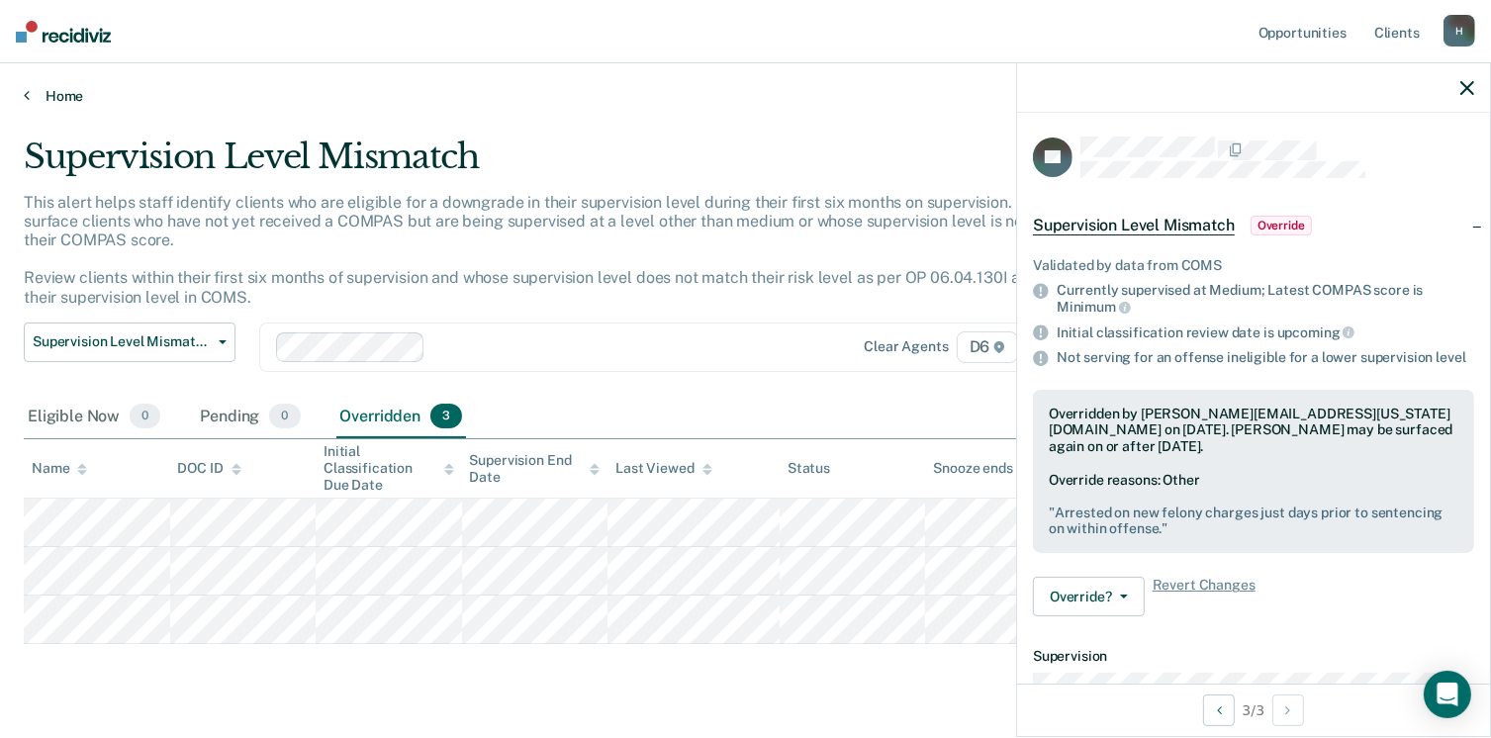
click at [72, 94] on link "Home" at bounding box center [745, 96] width 1443 height 18
